Goal: Transaction & Acquisition: Obtain resource

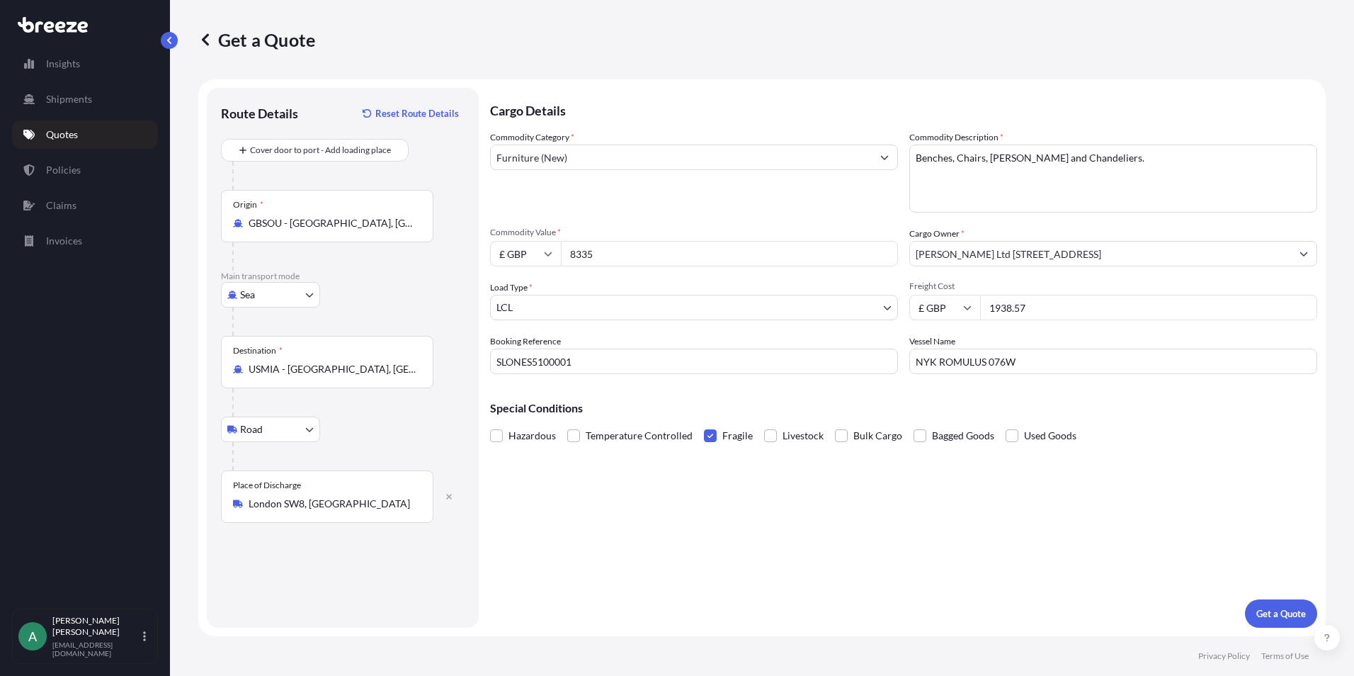
select select "Sea"
select select "Road"
select select "1"
click at [651, 251] on input "8335" at bounding box center [729, 253] width 337 height 25
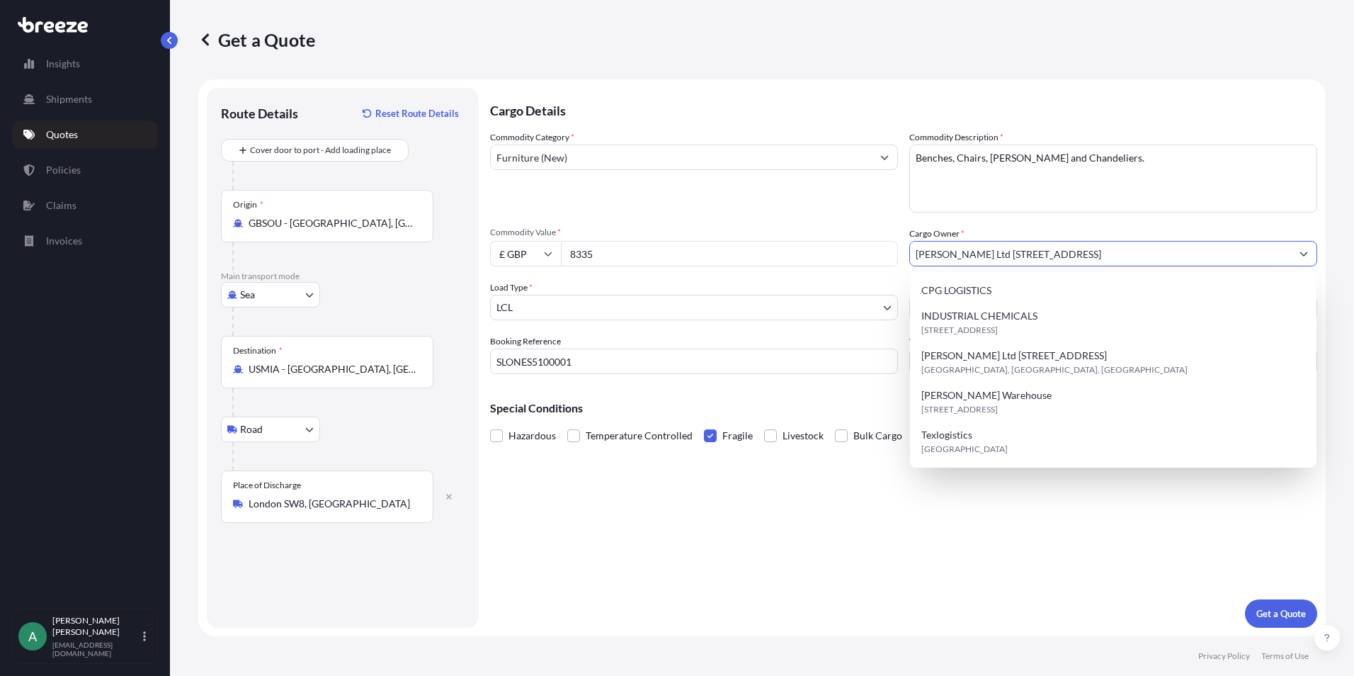
click at [1185, 252] on input "[PERSON_NAME] Ltd [STREET_ADDRESS]" at bounding box center [1100, 253] width 381 height 25
click at [1152, 224] on div "Commodity Category * Furniture (New) Commodity Description * Benches, Chairs, V…" at bounding box center [903, 252] width 827 height 244
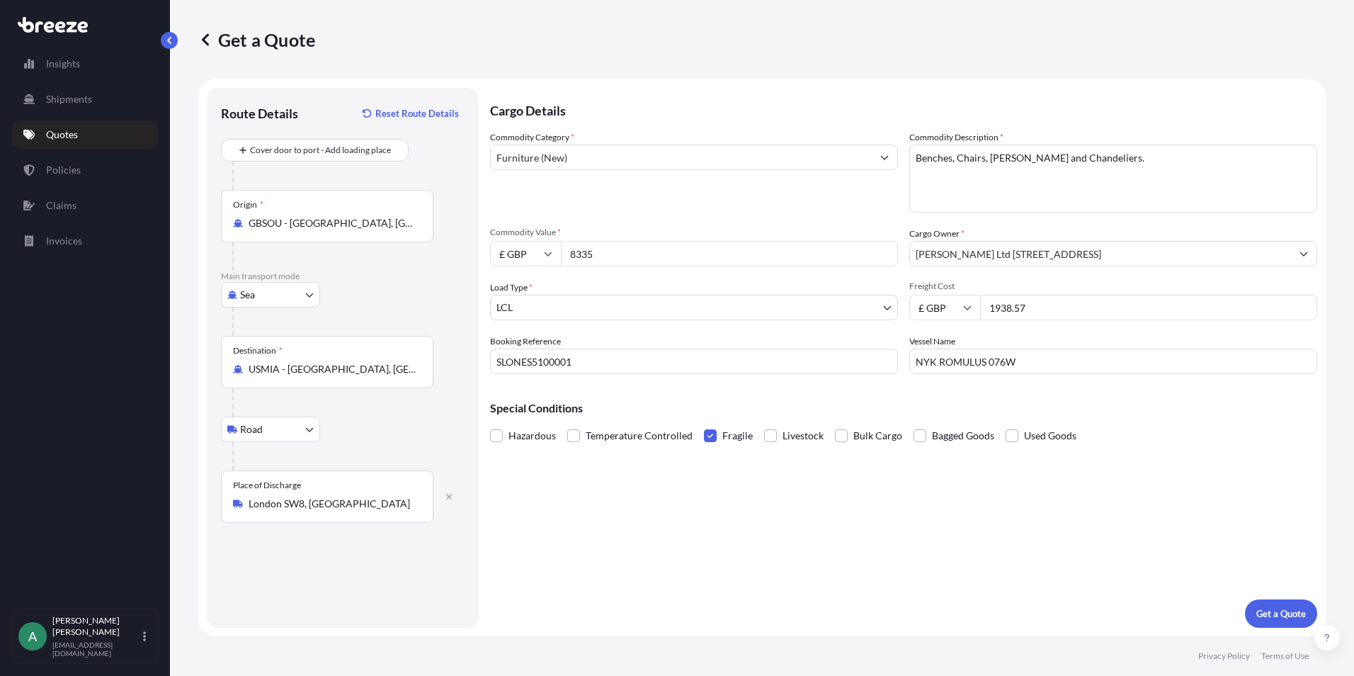
click at [1313, 250] on button "Show suggestions" at bounding box center [1303, 253] width 25 height 25
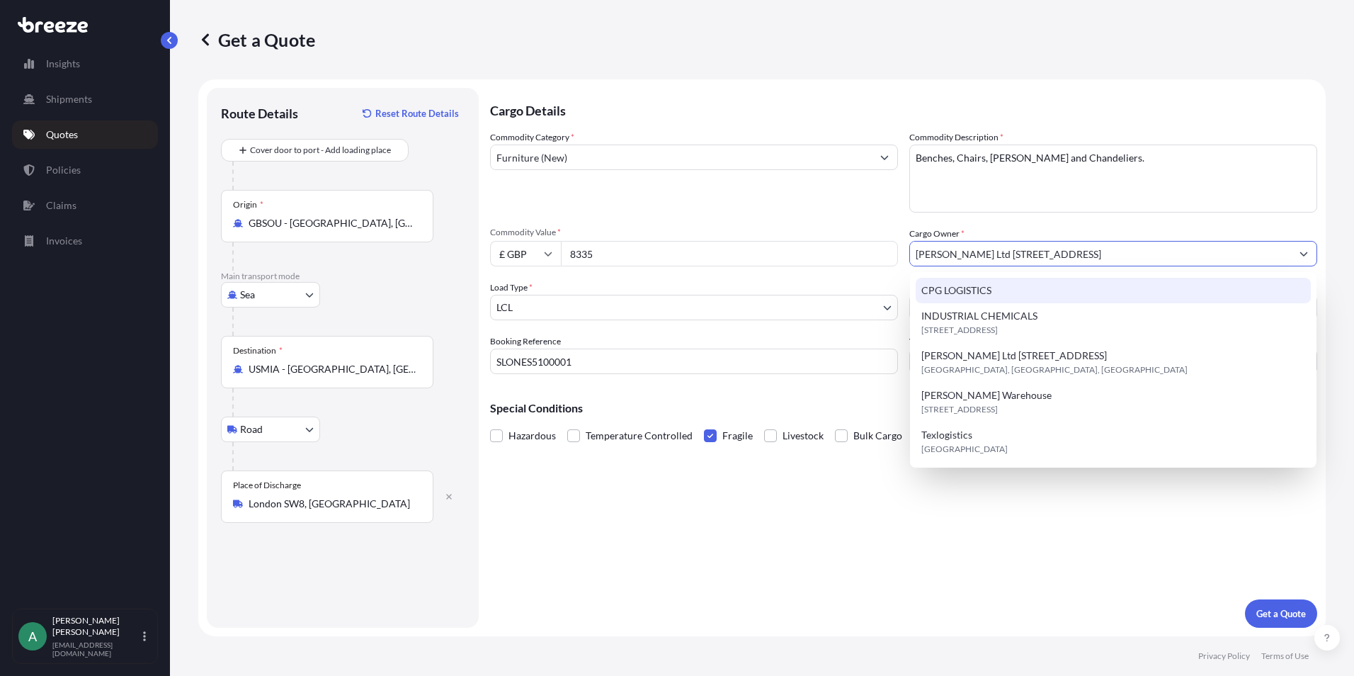
drag, startPoint x: 1031, startPoint y: 234, endPoint x: 1042, endPoint y: 234, distance: 10.6
click at [1042, 234] on div "Cargo Owner * [PERSON_NAME] Ltd [STREET_ADDRESS]" at bounding box center [1113, 247] width 408 height 40
drag, startPoint x: 1180, startPoint y: 253, endPoint x: 516, endPoint y: 241, distance: 664.3
click at [535, 237] on div "Commodity Category * Furniture (New) Commodity Description * Benches, Chairs, V…" at bounding box center [903, 252] width 827 height 244
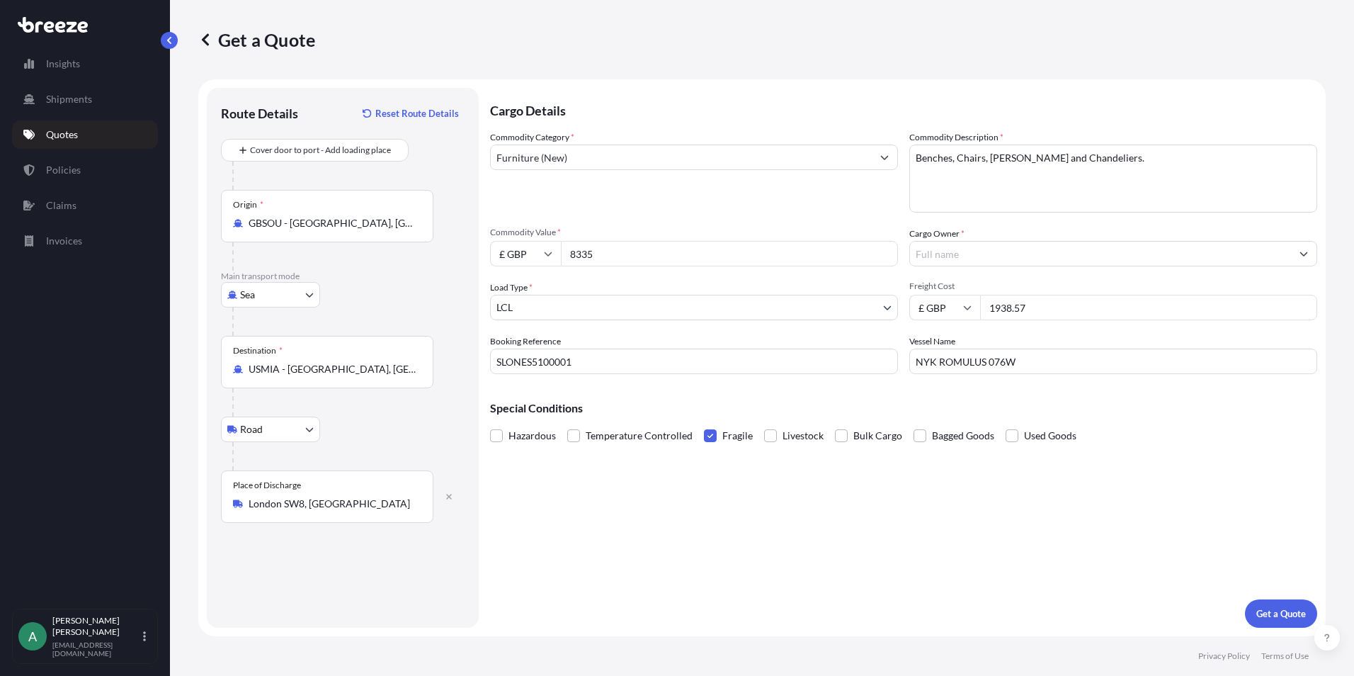
click at [1015, 257] on input "Cargo Owner *" at bounding box center [1100, 253] width 381 height 25
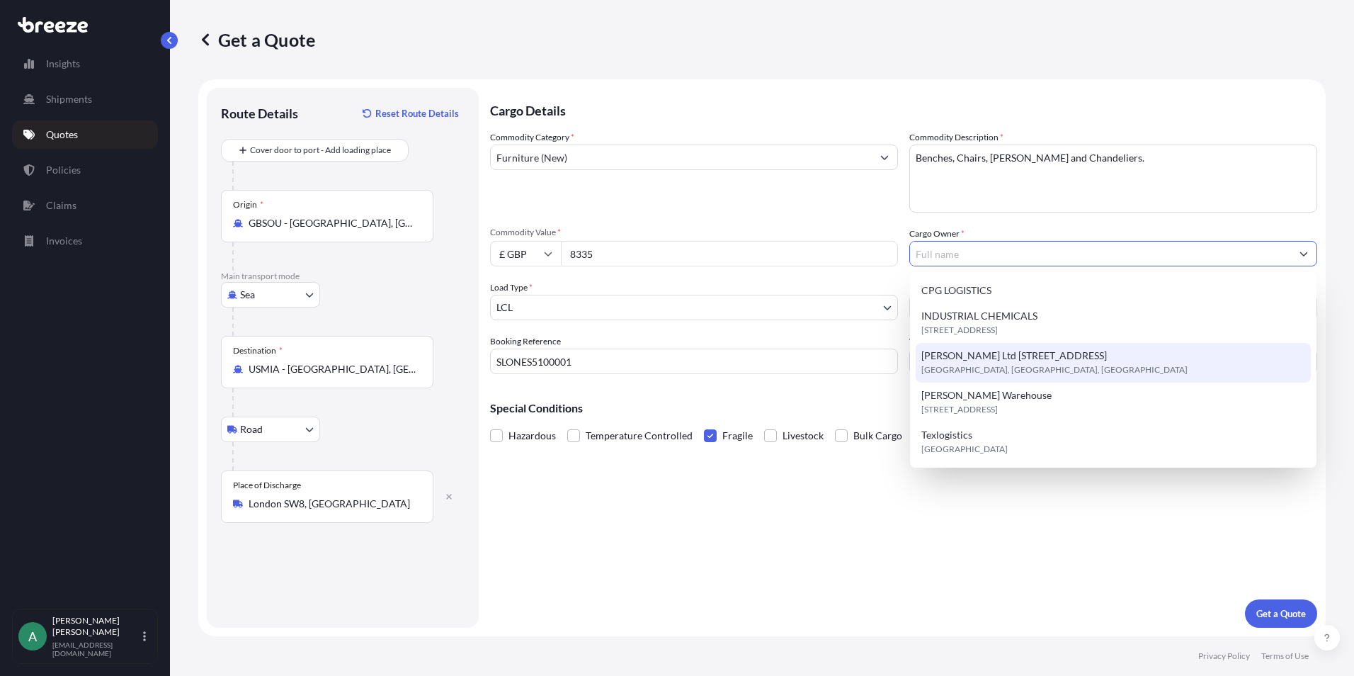
click at [1064, 365] on span "[GEOGRAPHIC_DATA], [GEOGRAPHIC_DATA], [GEOGRAPHIC_DATA]" at bounding box center [1054, 370] width 266 height 14
type input "[PERSON_NAME] Ltd [STREET_ADDRESS]"
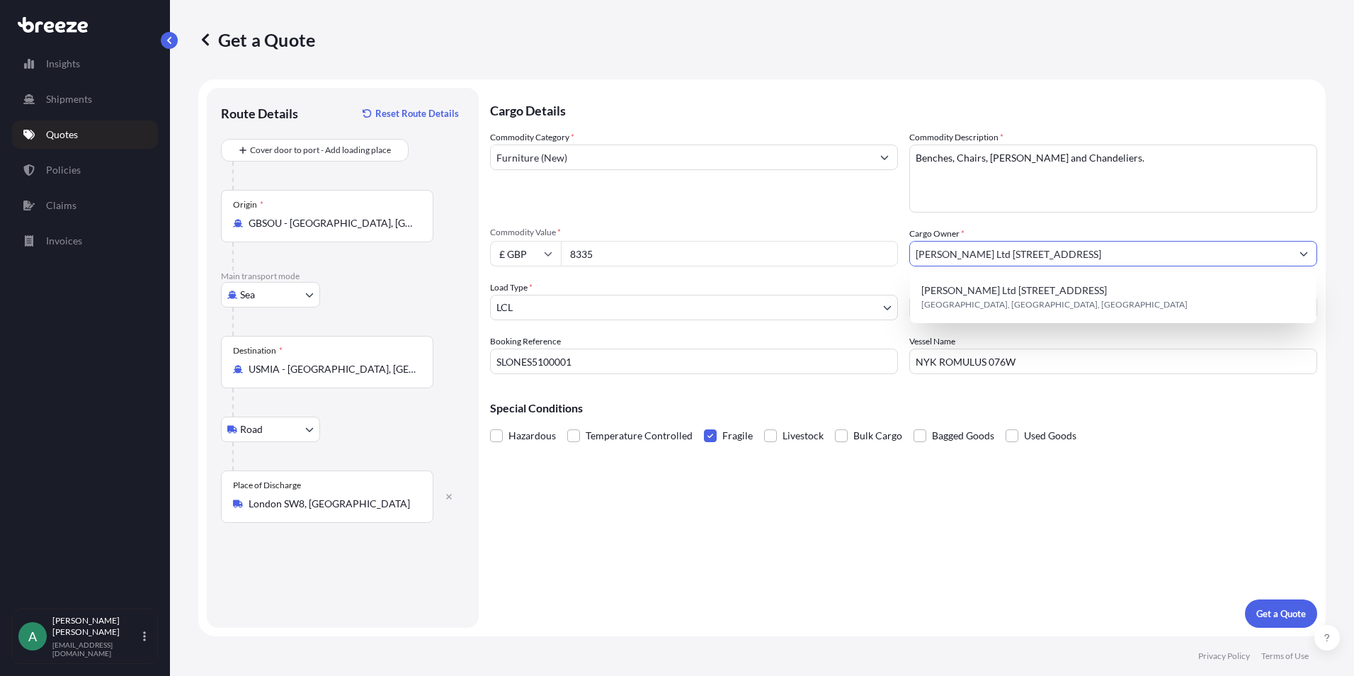
click at [1059, 325] on div "Commodity Category * Furniture (New) Commodity Description * Benches, Chairs, V…" at bounding box center [903, 252] width 827 height 244
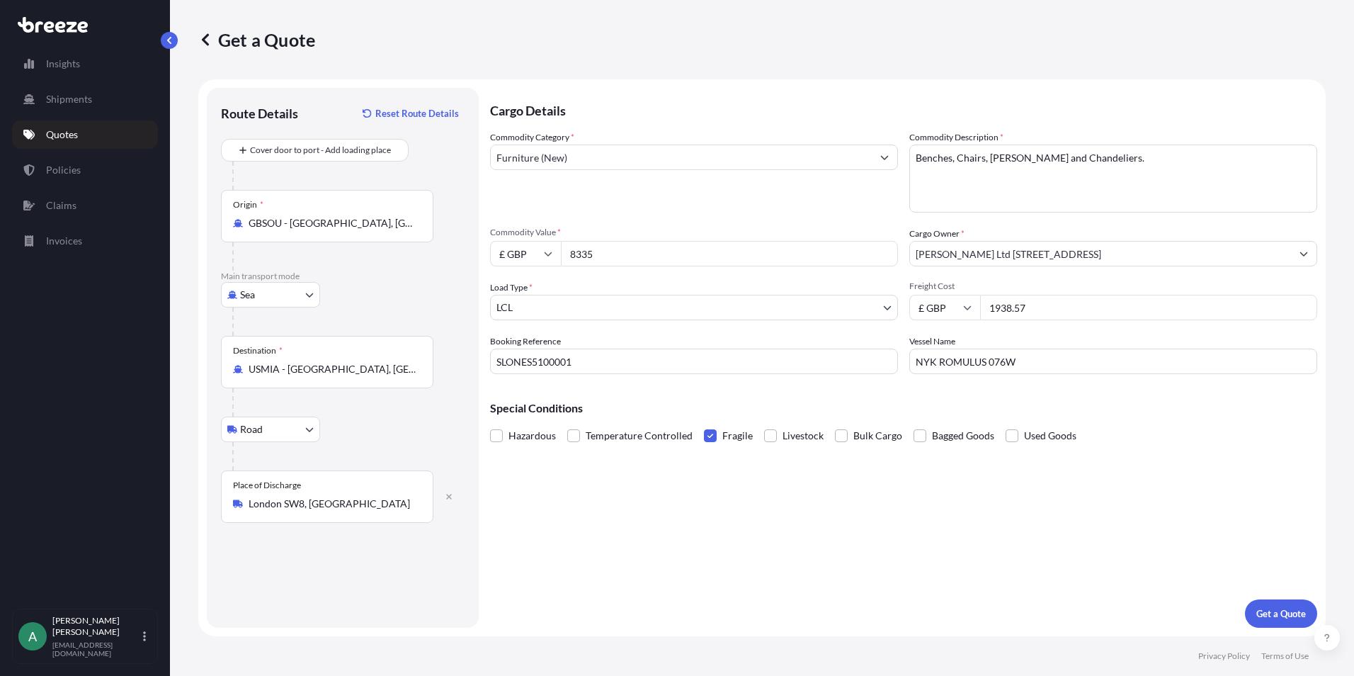
drag, startPoint x: 1043, startPoint y: 306, endPoint x: 920, endPoint y: 320, distance: 124.0
click at [920, 320] on div "Commodity Category * Furniture (New) Commodity Description * Benches, Chairs, V…" at bounding box center [903, 252] width 827 height 244
type input "1295"
drag, startPoint x: 1000, startPoint y: 368, endPoint x: 843, endPoint y: 380, distance: 157.7
click at [843, 380] on div "Cargo Details Commodity Category * Furniture (New) Commodity Description * Benc…" at bounding box center [903, 358] width 827 height 540
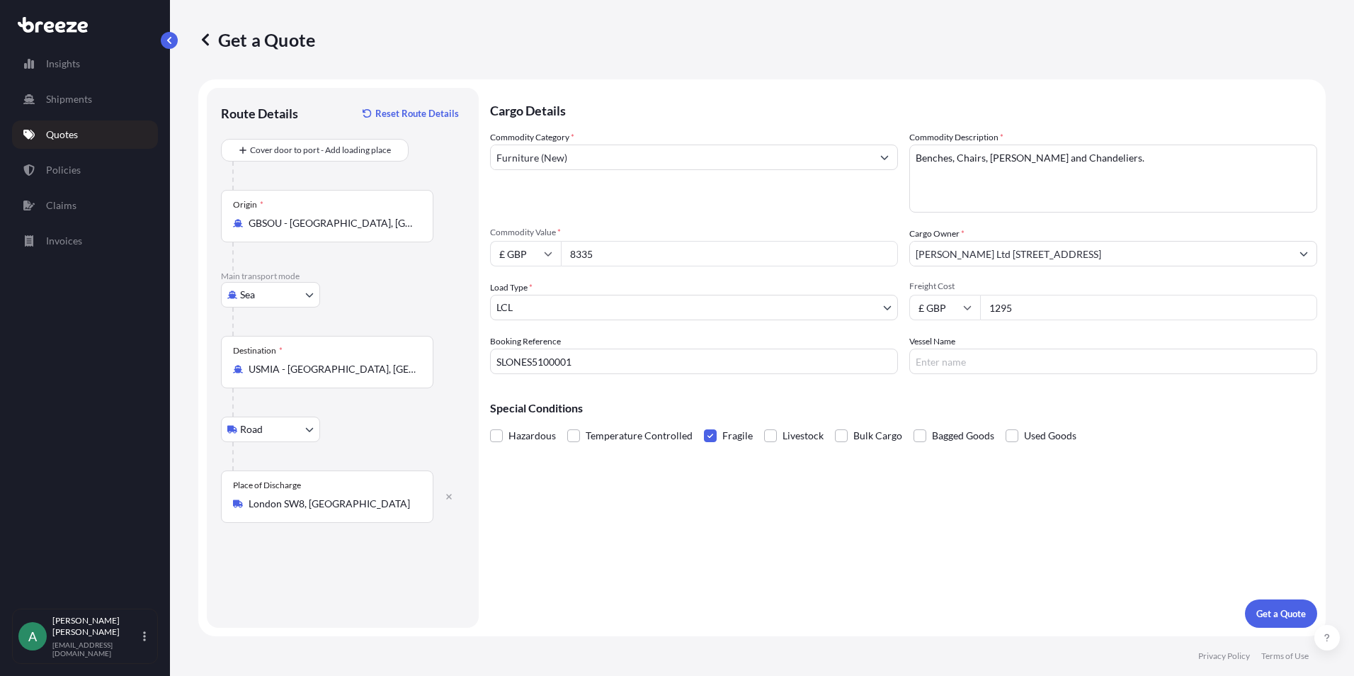
click at [1039, 268] on div "Commodity Category * Furniture (New) Commodity Description * Benches, Chairs, V…" at bounding box center [903, 252] width 827 height 244
click at [1045, 256] on input "[PERSON_NAME] Ltd [STREET_ADDRESS]" at bounding box center [1100, 253] width 381 height 25
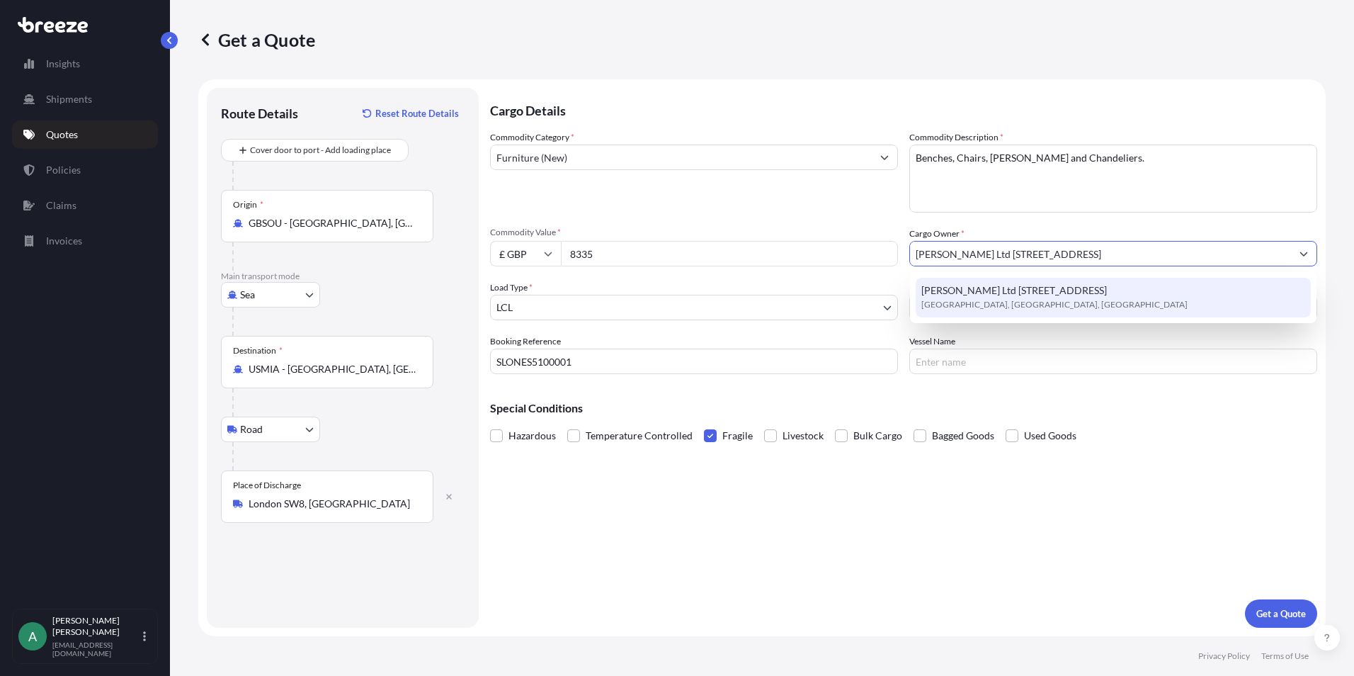
click at [1055, 283] on span "[PERSON_NAME] Ltd [STREET_ADDRESS]" at bounding box center [1014, 290] width 186 height 14
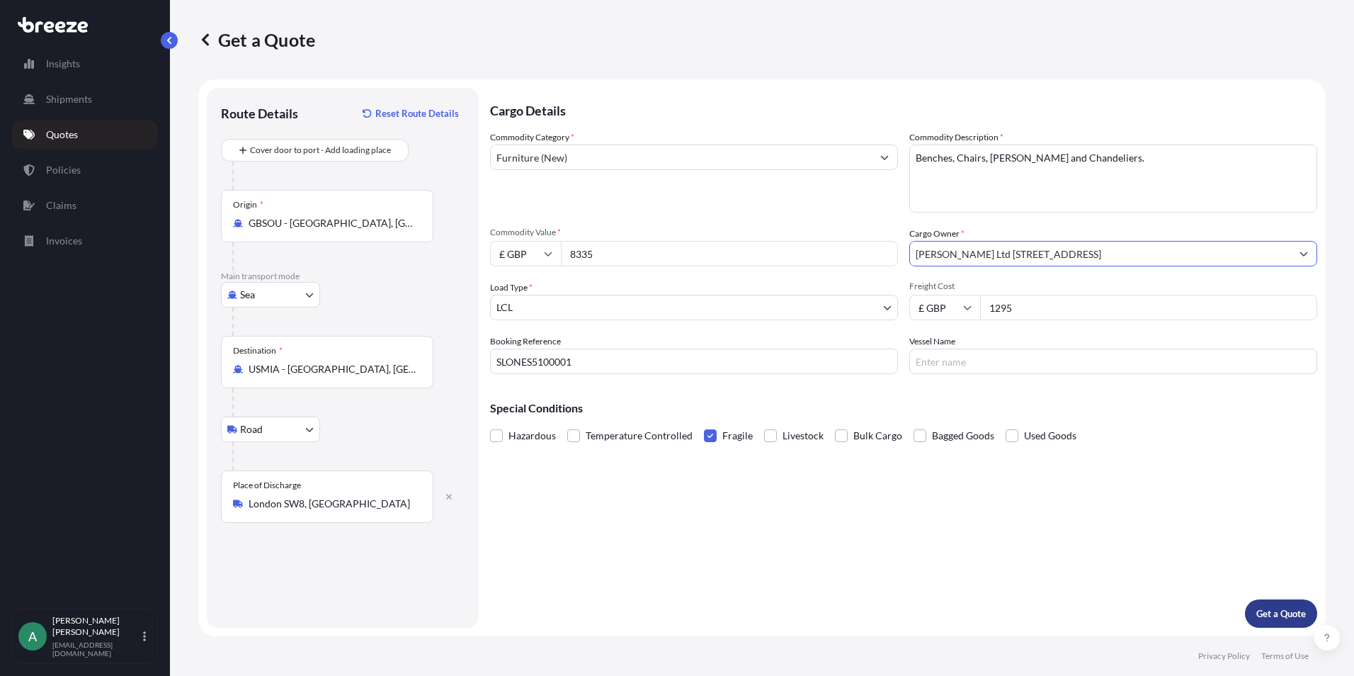
click at [1271, 605] on button "Get a Quote" at bounding box center [1281, 613] width 72 height 28
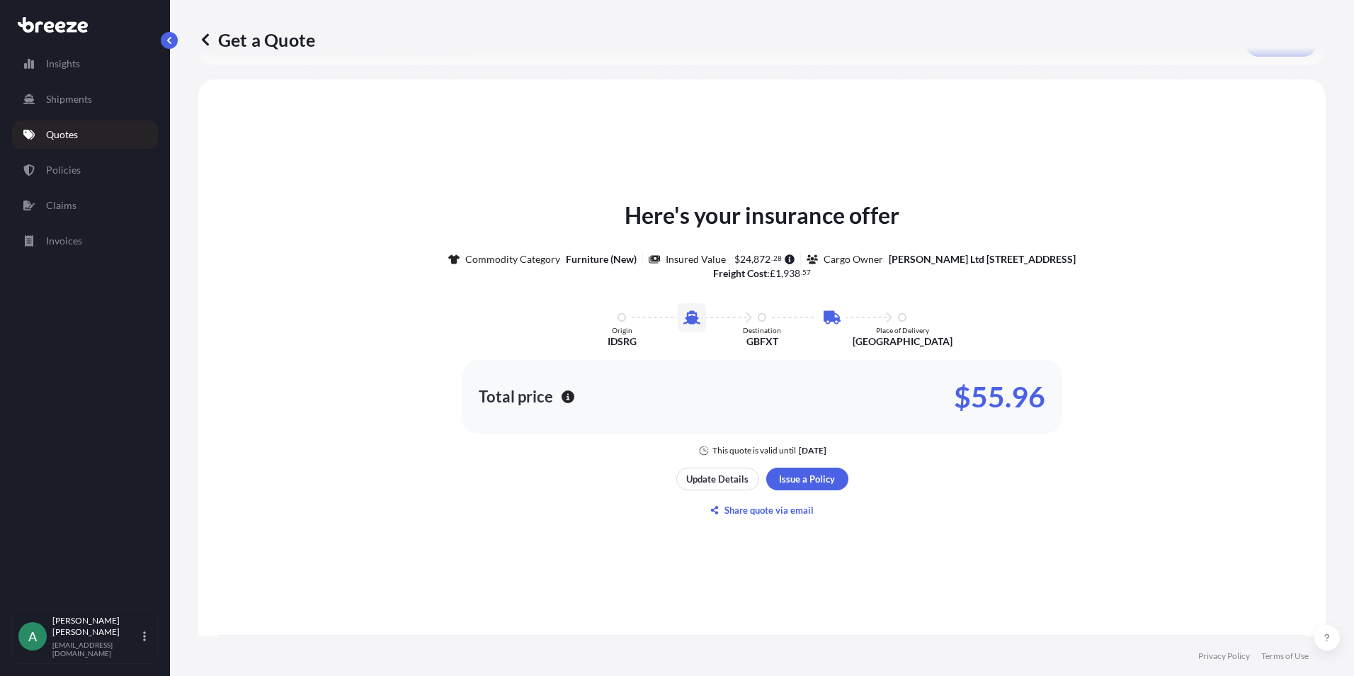
scroll to position [659, 0]
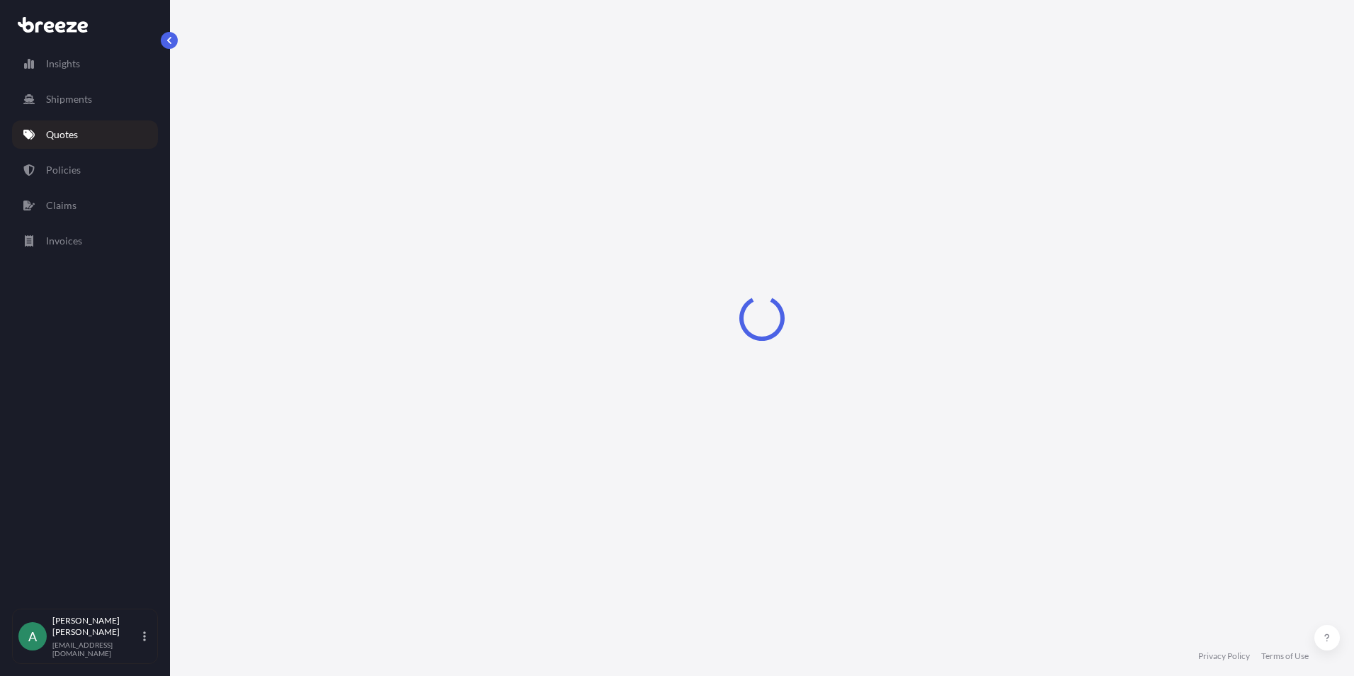
select select "Sea"
select select "Road"
select select "1"
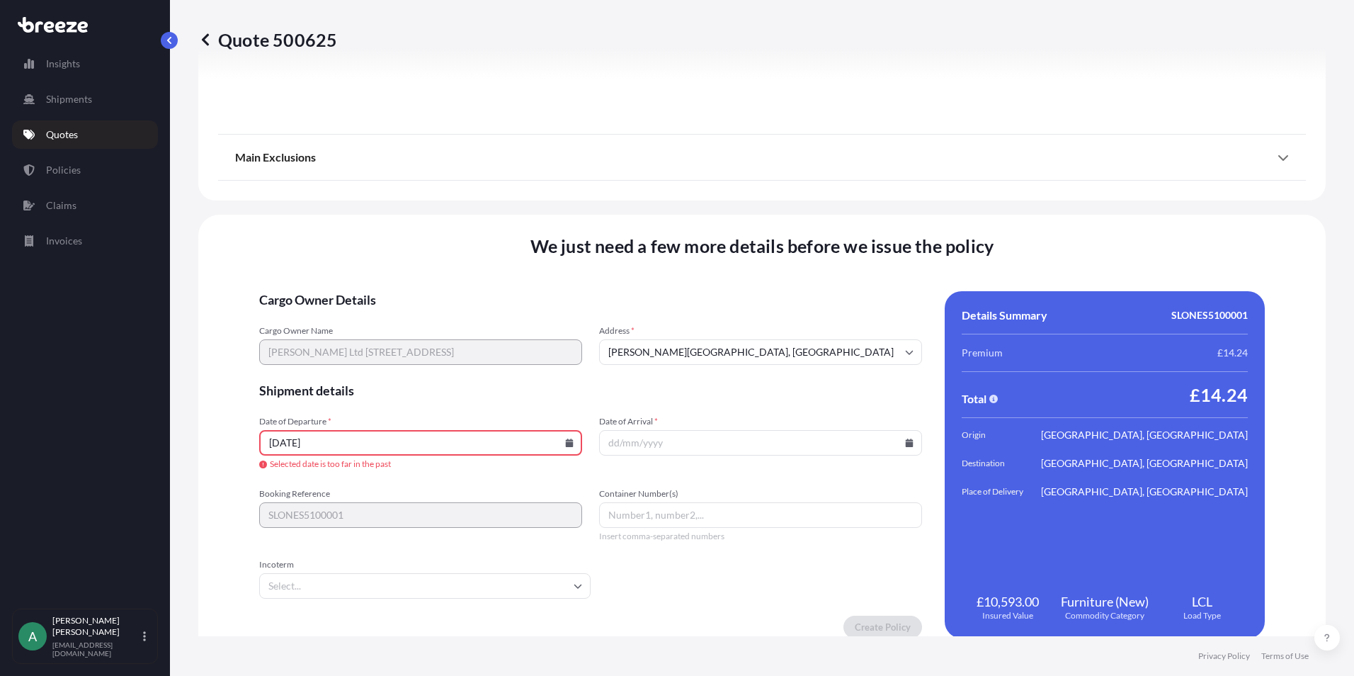
scroll to position [1716, 0]
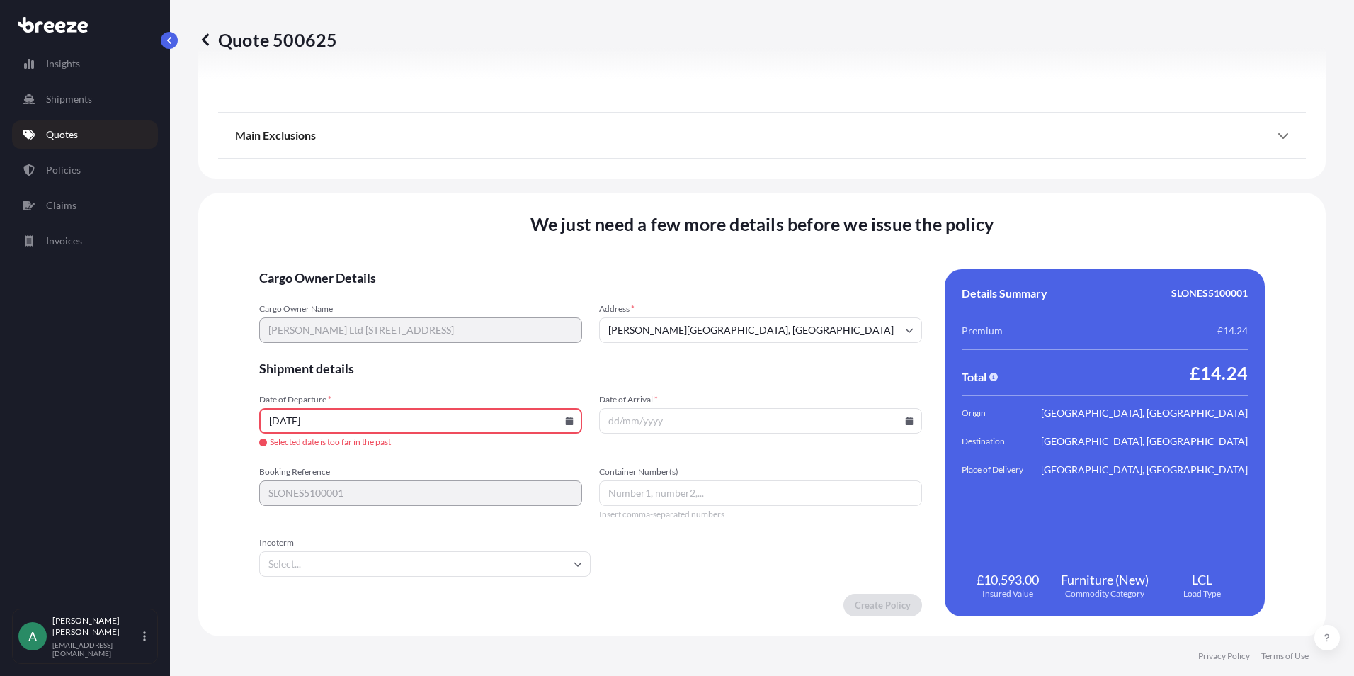
click at [416, 419] on input "[DATE]" at bounding box center [420, 420] width 323 height 25
drag, startPoint x: 360, startPoint y: 417, endPoint x: 52, endPoint y: 438, distance: 308.7
click at [52, 438] on div "Insights Shipments Quotes Policies Claims Invoices A [PERSON_NAME] [PERSON_NAME…" at bounding box center [677, 338] width 1354 height 676
click at [329, 408] on input "141025" at bounding box center [420, 420] width 323 height 25
click at [571, 423] on icon at bounding box center [570, 420] width 8 height 8
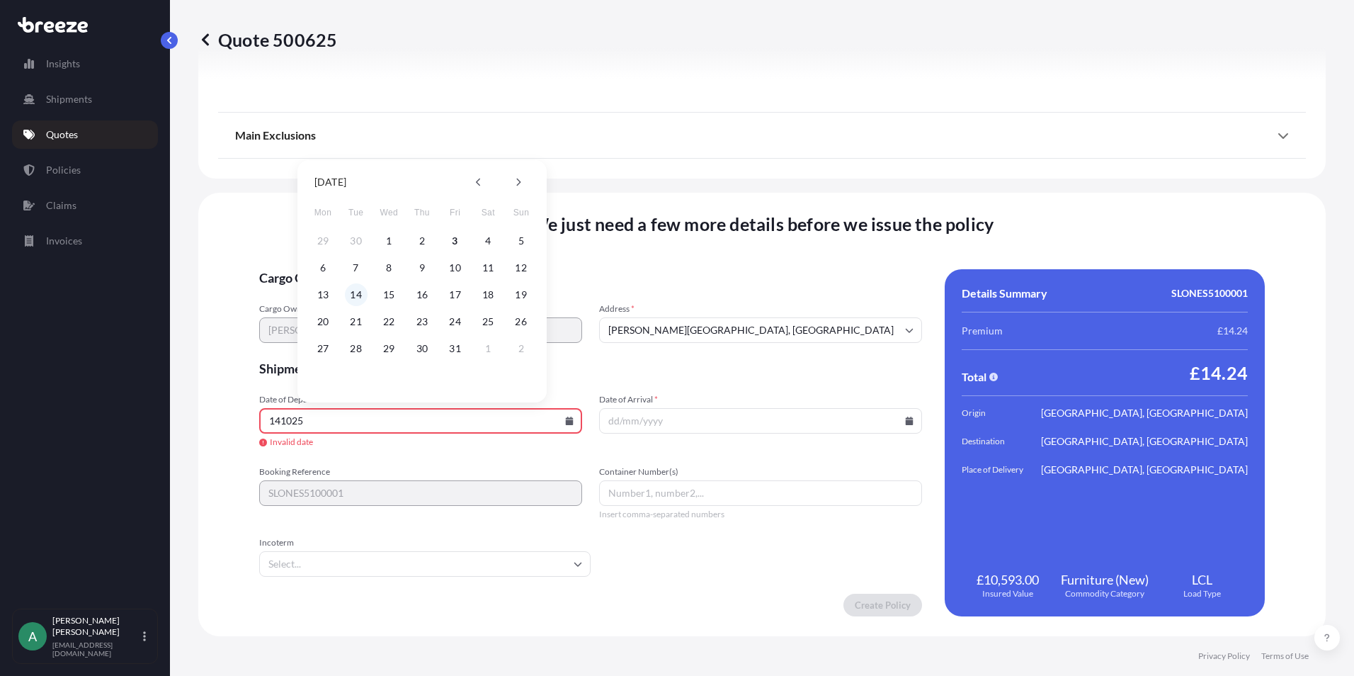
click at [358, 295] on button "14" at bounding box center [356, 294] width 23 height 23
type input "[DATE]"
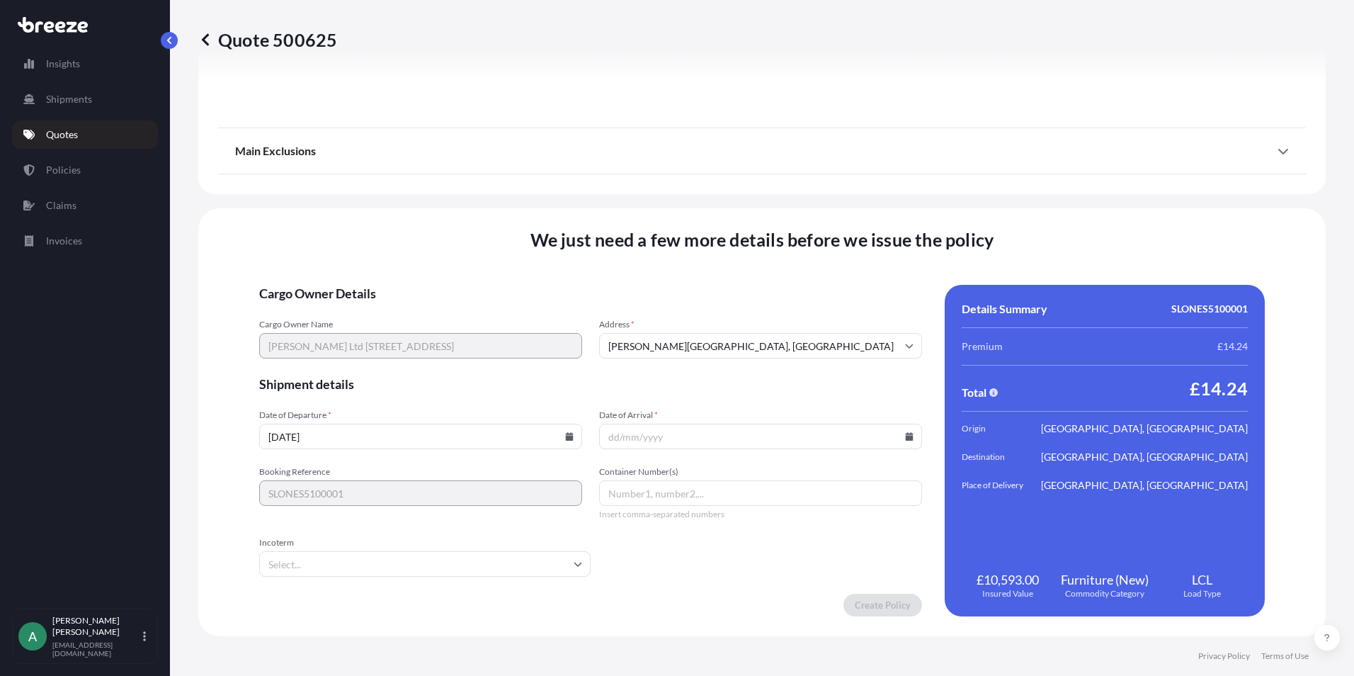
scroll to position [1685, 0]
click at [642, 442] on input "Date of Arrival *" at bounding box center [760, 435] width 323 height 25
click at [905, 439] on icon at bounding box center [909, 436] width 8 height 8
click at [848, 200] on icon at bounding box center [851, 197] width 6 height 8
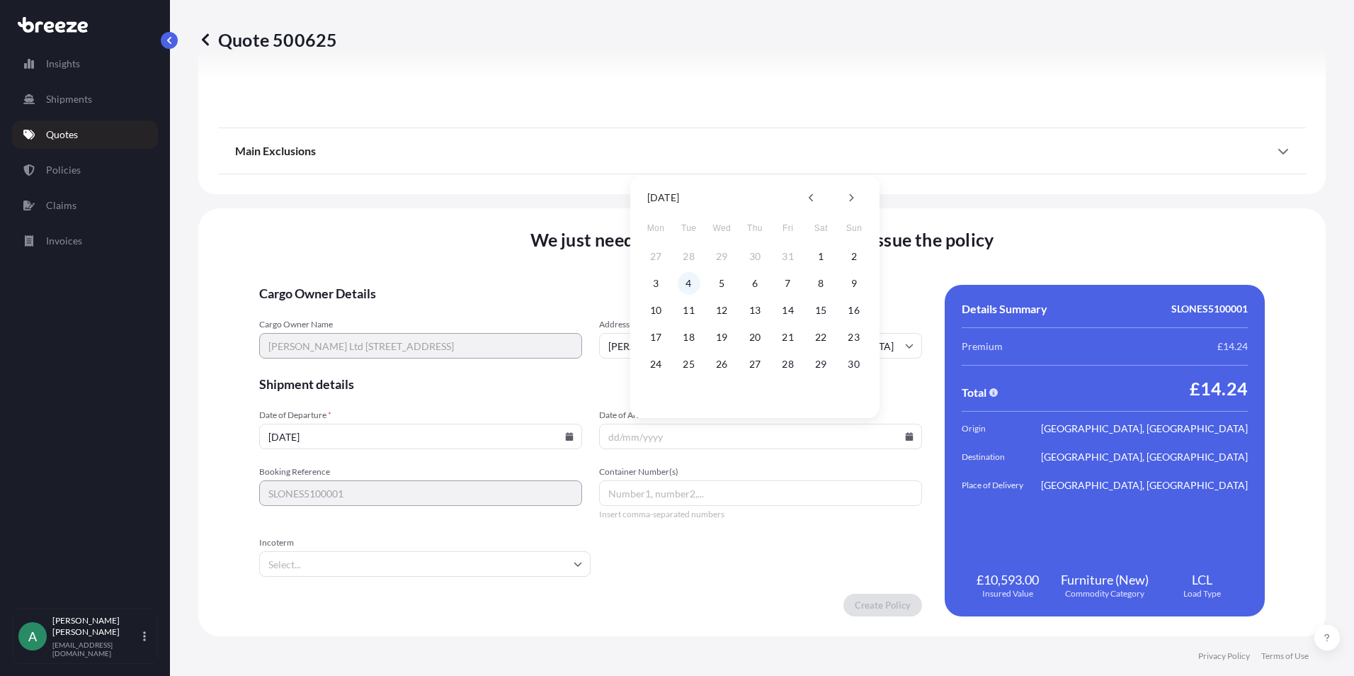
click at [695, 290] on button "4" at bounding box center [689, 283] width 23 height 23
type input "[DATE]"
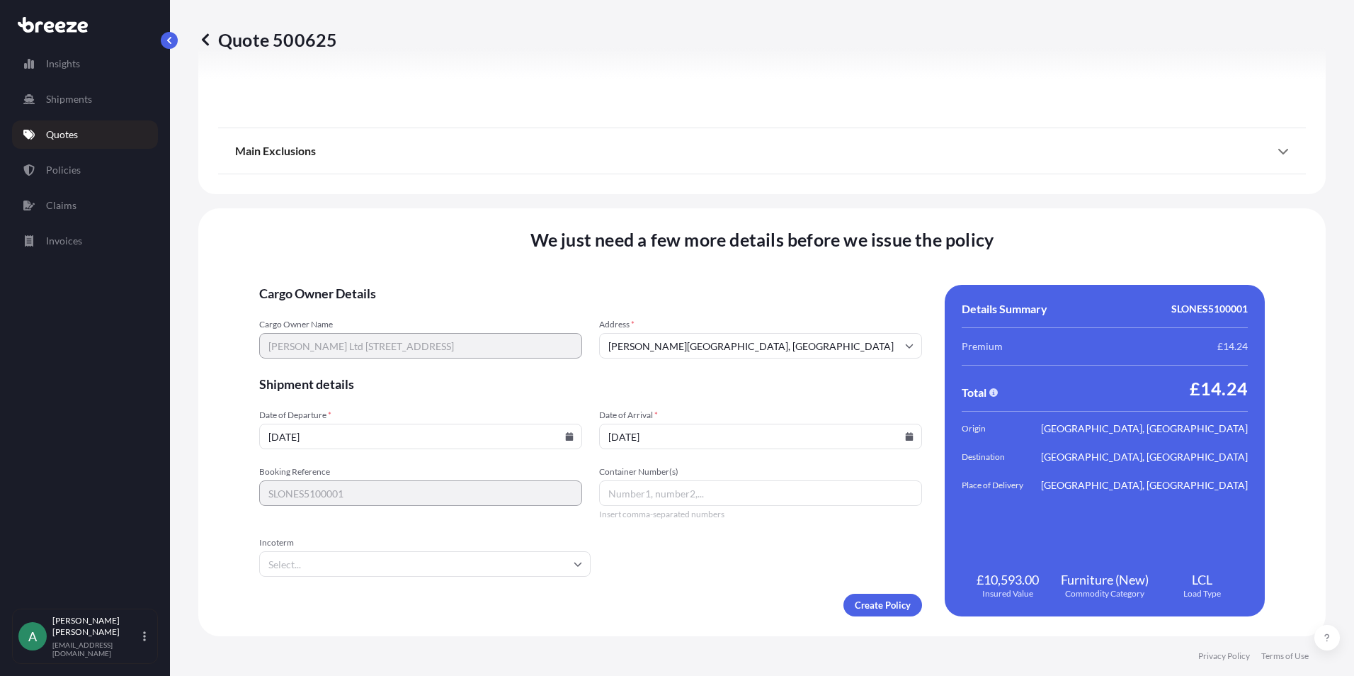
click at [640, 552] on form "Cargo Owner Details Cargo Owner Name [PERSON_NAME] Ltd [STREET_ADDRESS] Address…" at bounding box center [590, 450] width 663 height 331
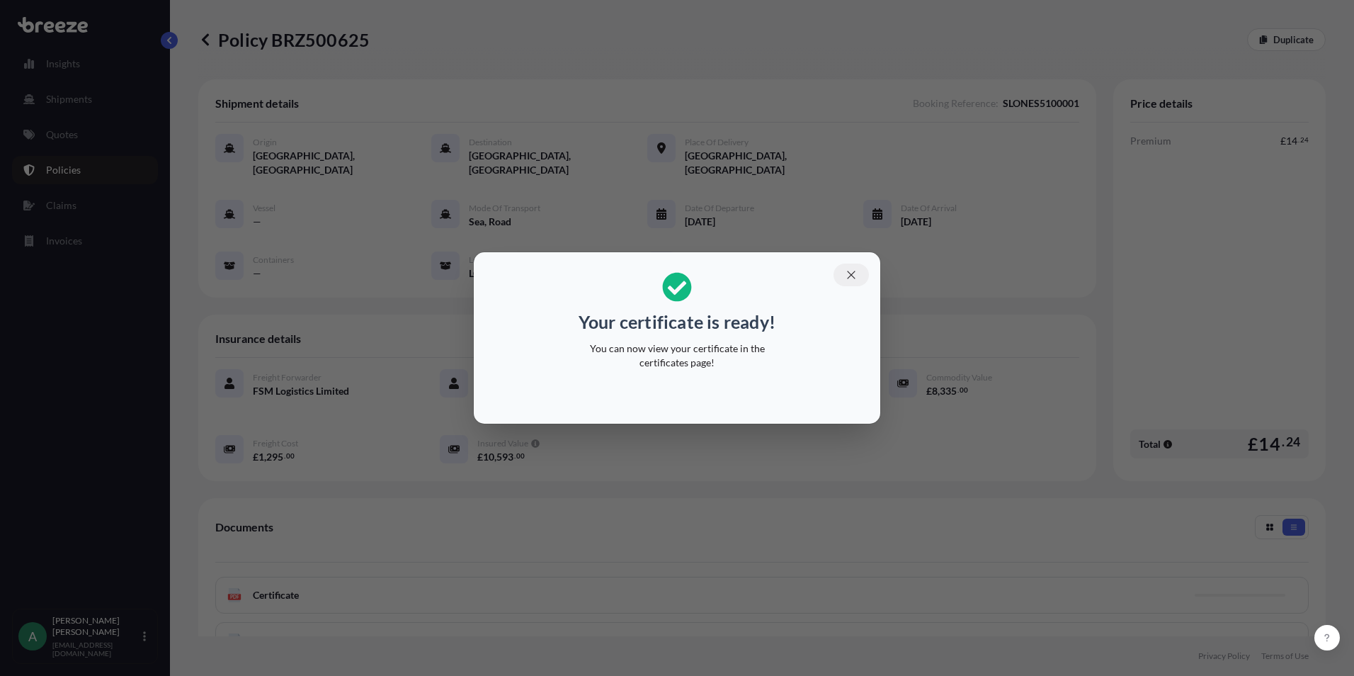
click at [850, 281] on button "button" at bounding box center [850, 274] width 35 height 23
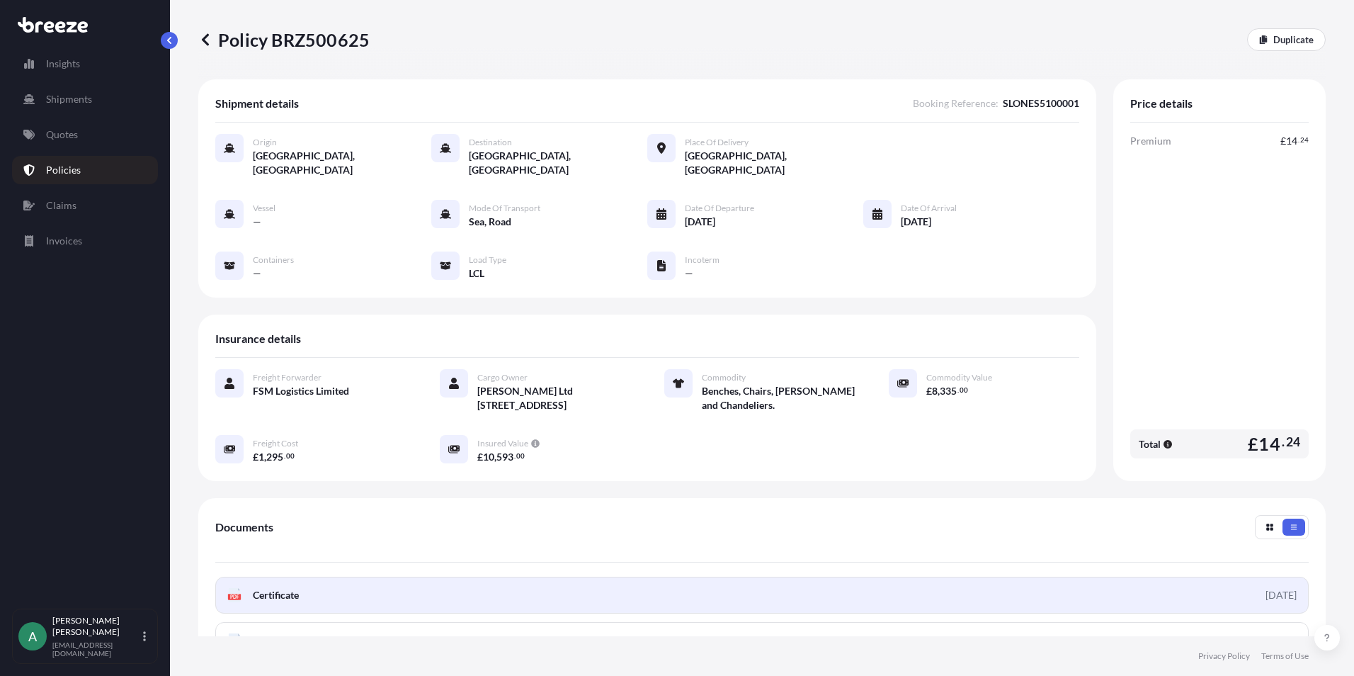
click at [360, 576] on link "PDF Certificate [DATE]" at bounding box center [761, 594] width 1093 height 37
